Goal: Task Accomplishment & Management: Use online tool/utility

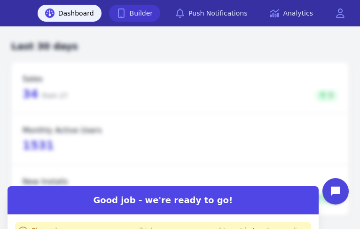
click at [156, 10] on link "Builder" at bounding box center [135, 13] width 52 height 17
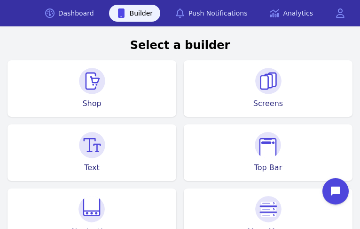
click at [107, 91] on div "Shop" at bounding box center [92, 88] width 169 height 56
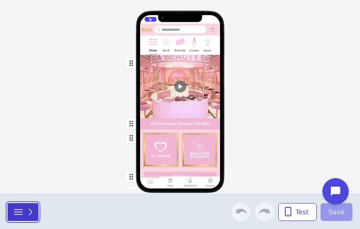
click at [27, 210] on icon "button" at bounding box center [30, 211] width 9 height 9
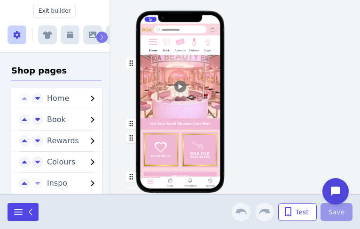
click at [44, 35] on icon "button" at bounding box center [47, 35] width 9 height 8
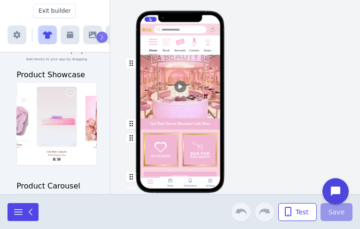
scroll to position [42, 0]
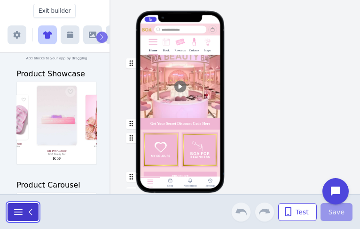
click at [17, 212] on icon "button" at bounding box center [18, 211] width 11 height 11
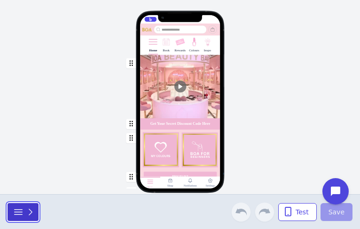
click at [25, 212] on div "button" at bounding box center [24, 211] width 23 height 11
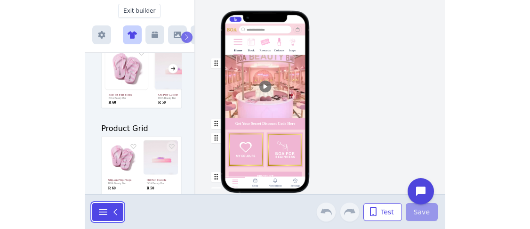
scroll to position [0, 0]
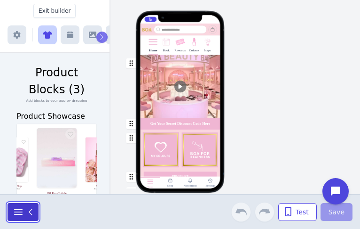
click at [29, 210] on icon "button" at bounding box center [30, 211] width 9 height 9
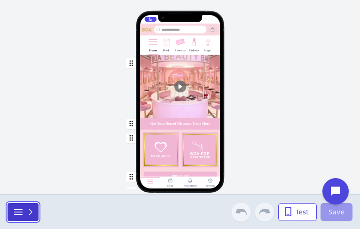
click at [18, 213] on icon "button" at bounding box center [18, 211] width 11 height 11
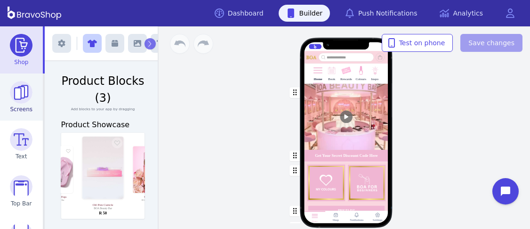
click at [15, 92] on img at bounding box center [21, 92] width 23 height 23
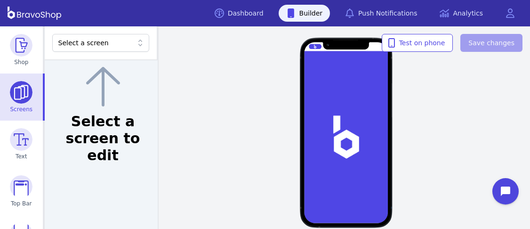
click at [137, 44] on icon at bounding box center [139, 42] width 9 height 9
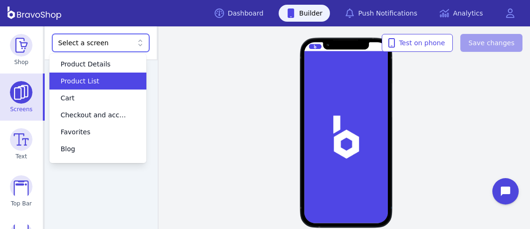
click at [120, 86] on div "Product List" at bounding box center [97, 80] width 97 height 17
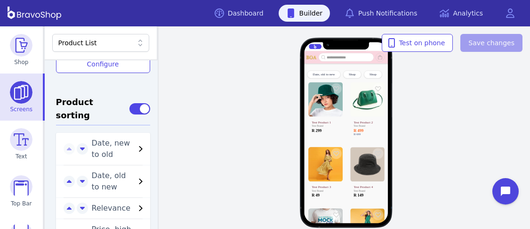
scroll to position [464, 0]
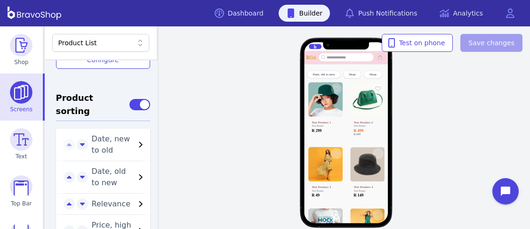
click at [135, 139] on icon "button" at bounding box center [140, 144] width 11 height 11
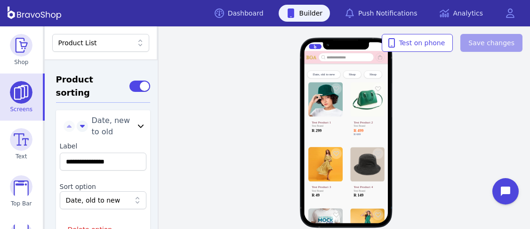
scroll to position [487, 0]
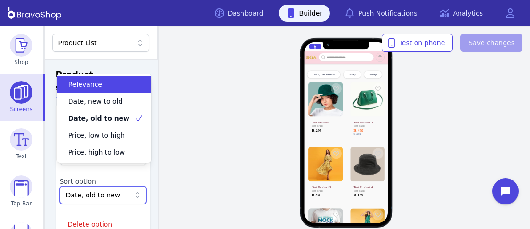
click at [135, 191] on icon at bounding box center [137, 194] width 4 height 7
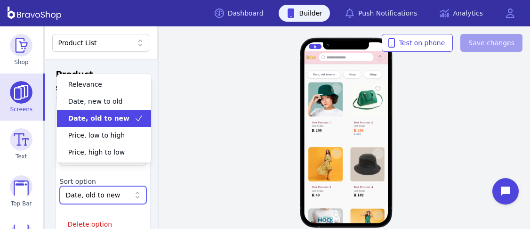
click at [198, 106] on div "Date, old to new Shop Shop Test Product 1 Test Brand R 299 Test Product 2 Test …" at bounding box center [345, 127] width 367 height 202
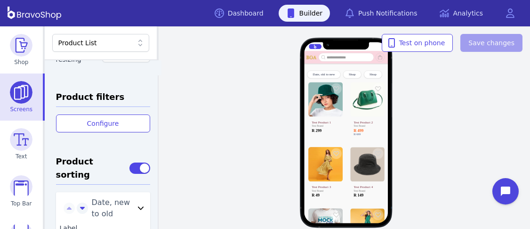
scroll to position [407, 0]
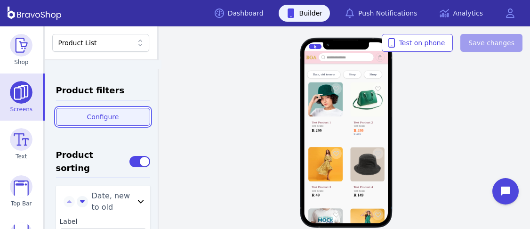
click at [92, 112] on span "Configure" at bounding box center [103, 116] width 32 height 9
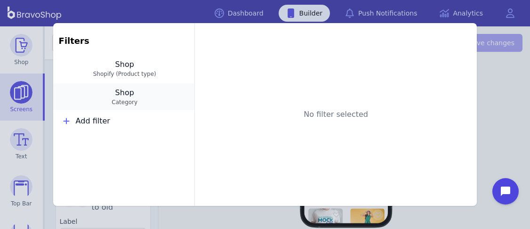
click at [132, 92] on button "Shop Category" at bounding box center [123, 96] width 141 height 26
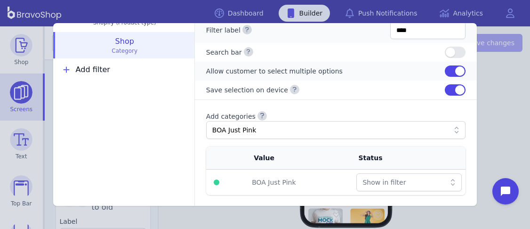
scroll to position [0, 0]
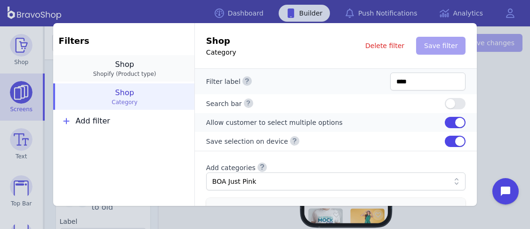
click at [137, 70] on span "Shopify (Product type)" at bounding box center [125, 74] width 128 height 8
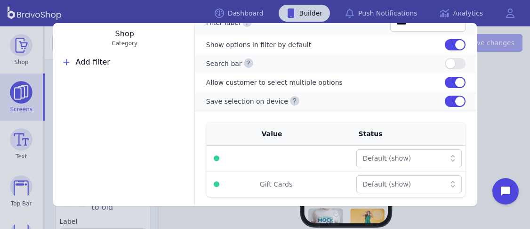
scroll to position [61, 0]
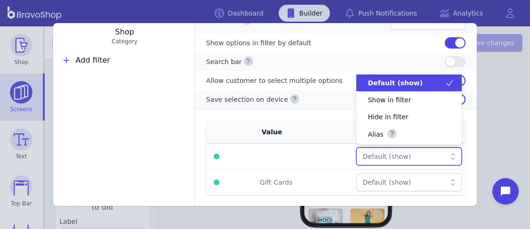
click at [360, 154] on icon at bounding box center [452, 155] width 9 height 9
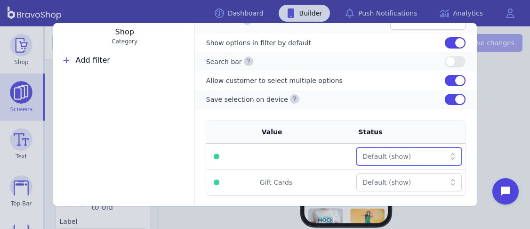
click at [360, 154] on icon at bounding box center [452, 155] width 9 height 9
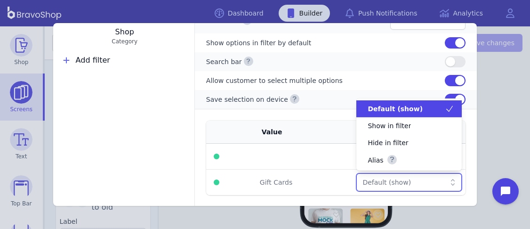
click at [360, 178] on div at bounding box center [451, 181] width 12 height 9
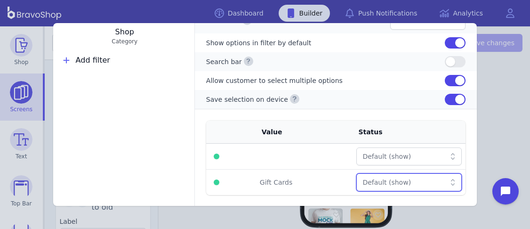
click at [360, 178] on div at bounding box center [451, 181] width 12 height 9
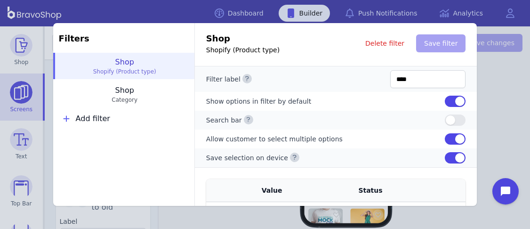
scroll to position [4, 0]
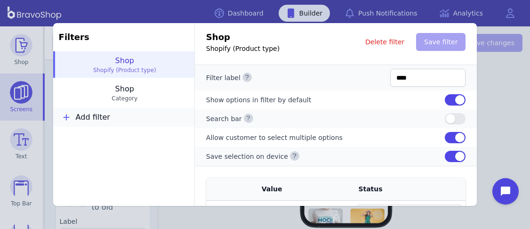
click at [78, 111] on button "Add filter" at bounding box center [123, 117] width 141 height 19
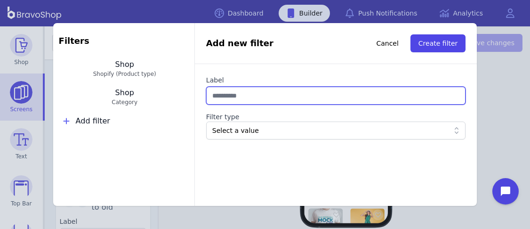
click at [219, 98] on input "Label" at bounding box center [336, 96] width 260 height 18
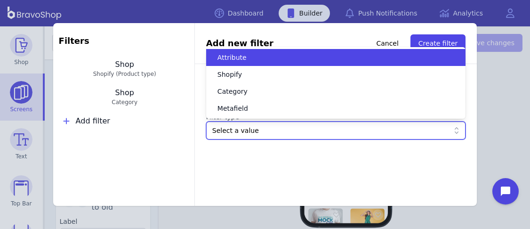
click at [226, 129] on div "Select a value" at bounding box center [331, 130] width 238 height 9
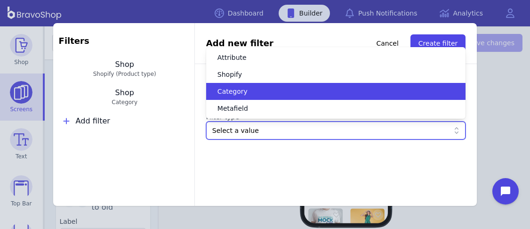
click at [299, 194] on div "Add new filter Cancel Create filter Label Filter type option Category focused, …" at bounding box center [335, 114] width 283 height 183
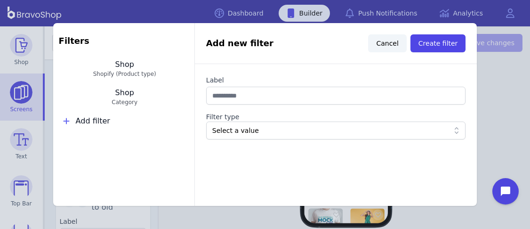
click at [360, 45] on span "Cancel" at bounding box center [387, 43] width 22 height 9
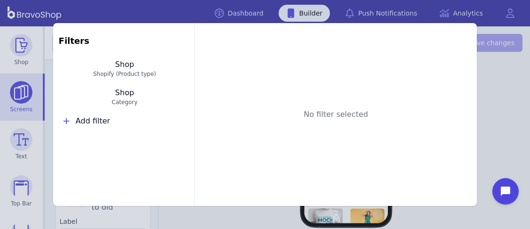
click at [360, 71] on div "Filters Shop Shopify (Product type) Shop Category Add filter No filter selected" at bounding box center [265, 114] width 530 height 229
